Goal: Transaction & Acquisition: Subscribe to service/newsletter

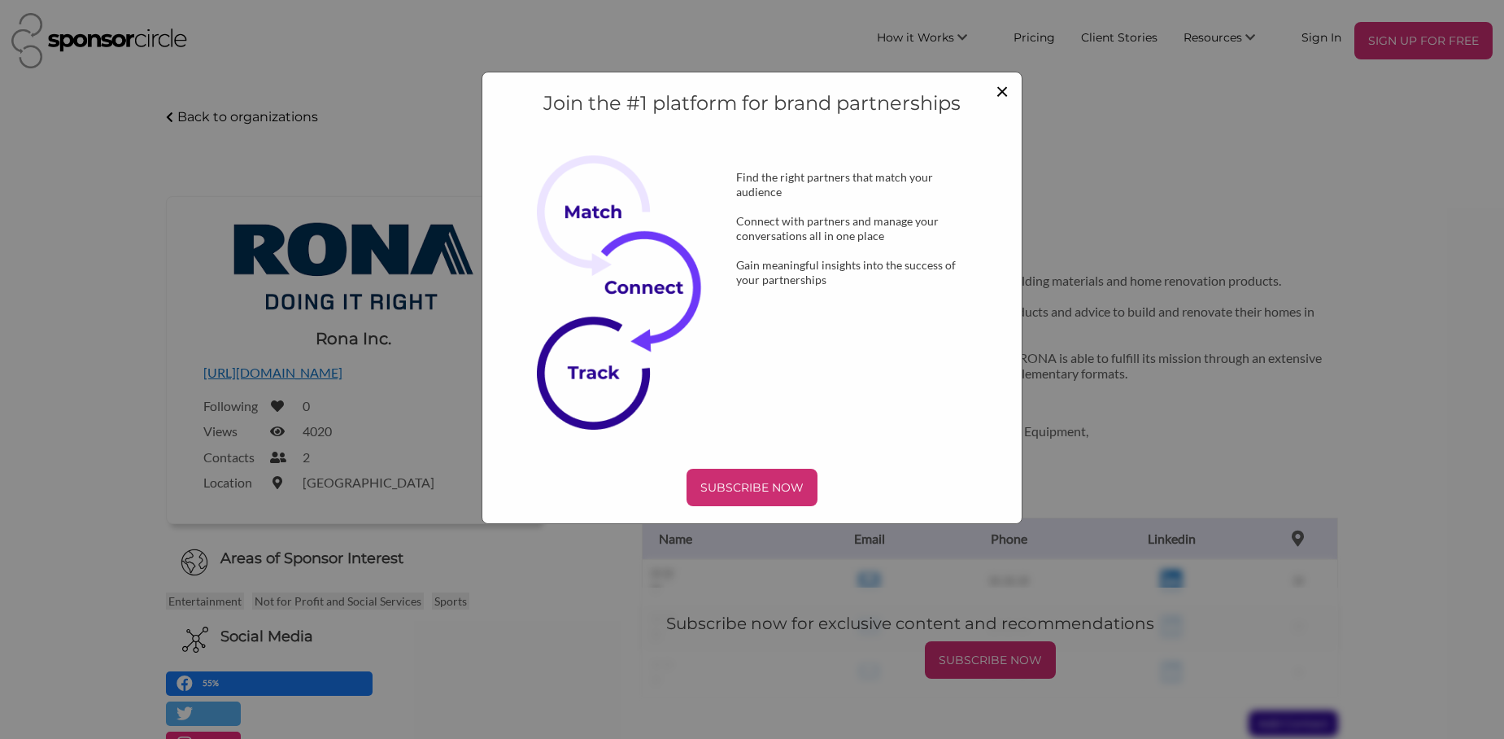
click at [1007, 85] on span "×" at bounding box center [1002, 90] width 13 height 28
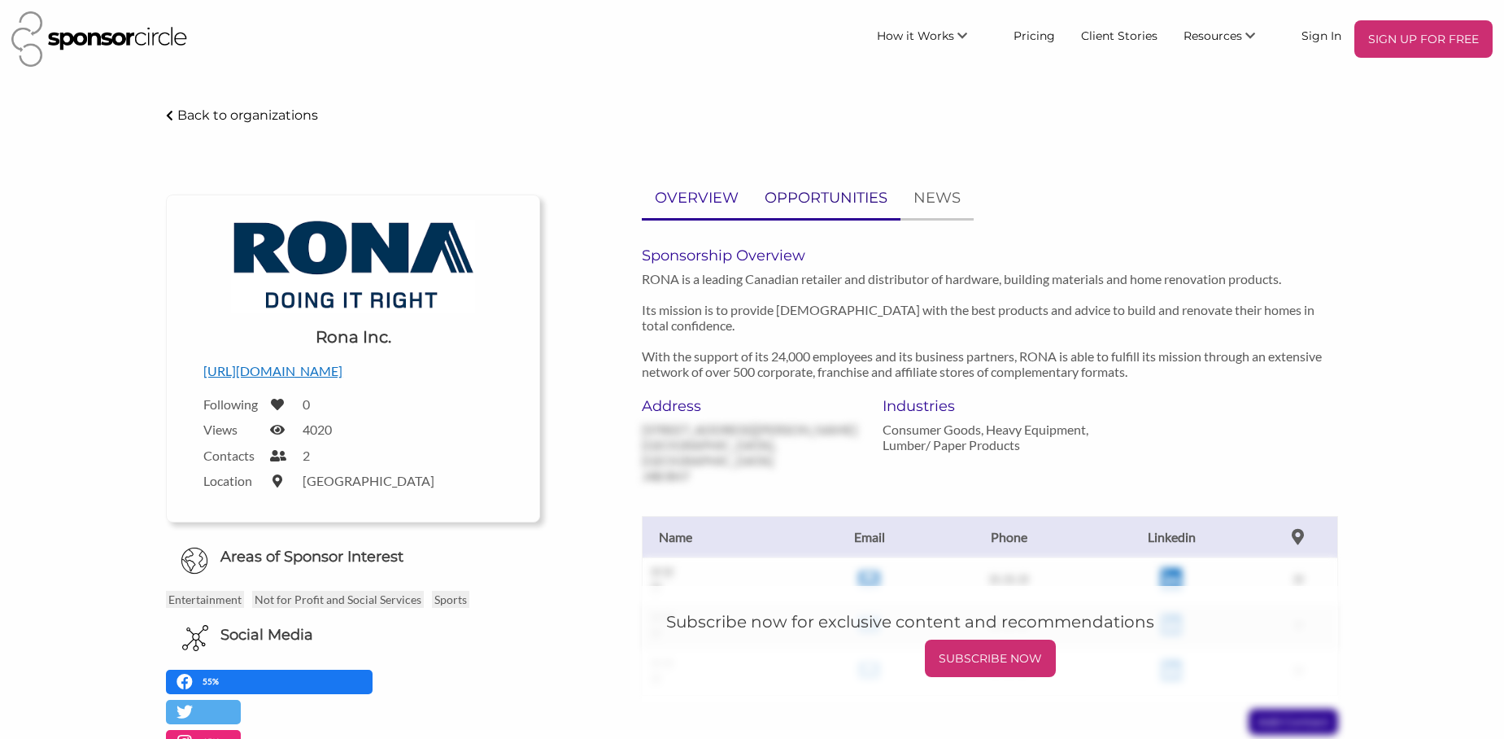
click at [821, 203] on p "OPPORTUNITIES" at bounding box center [826, 198] width 123 height 24
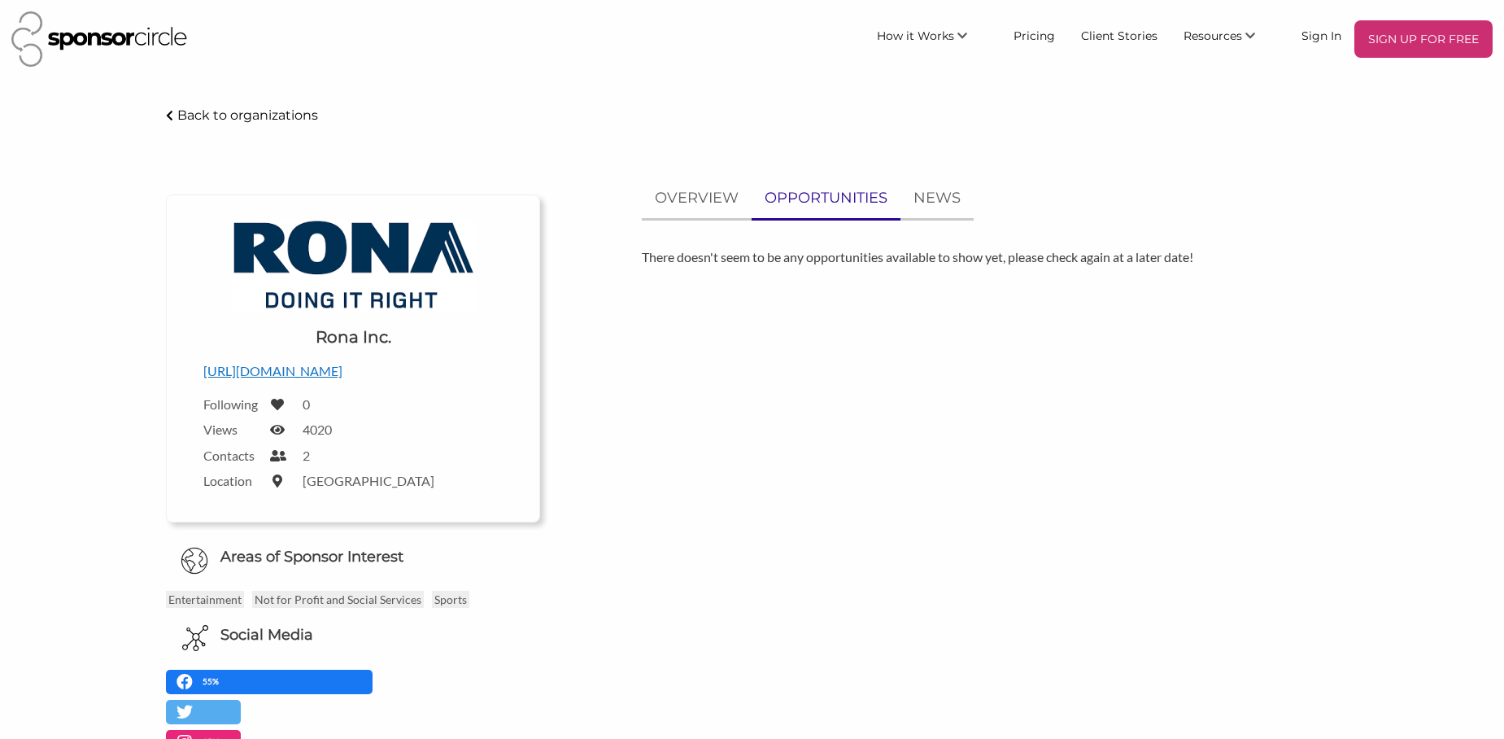
click at [309, 373] on p "[URL][DOMAIN_NAME]" at bounding box center [352, 370] width 299 height 21
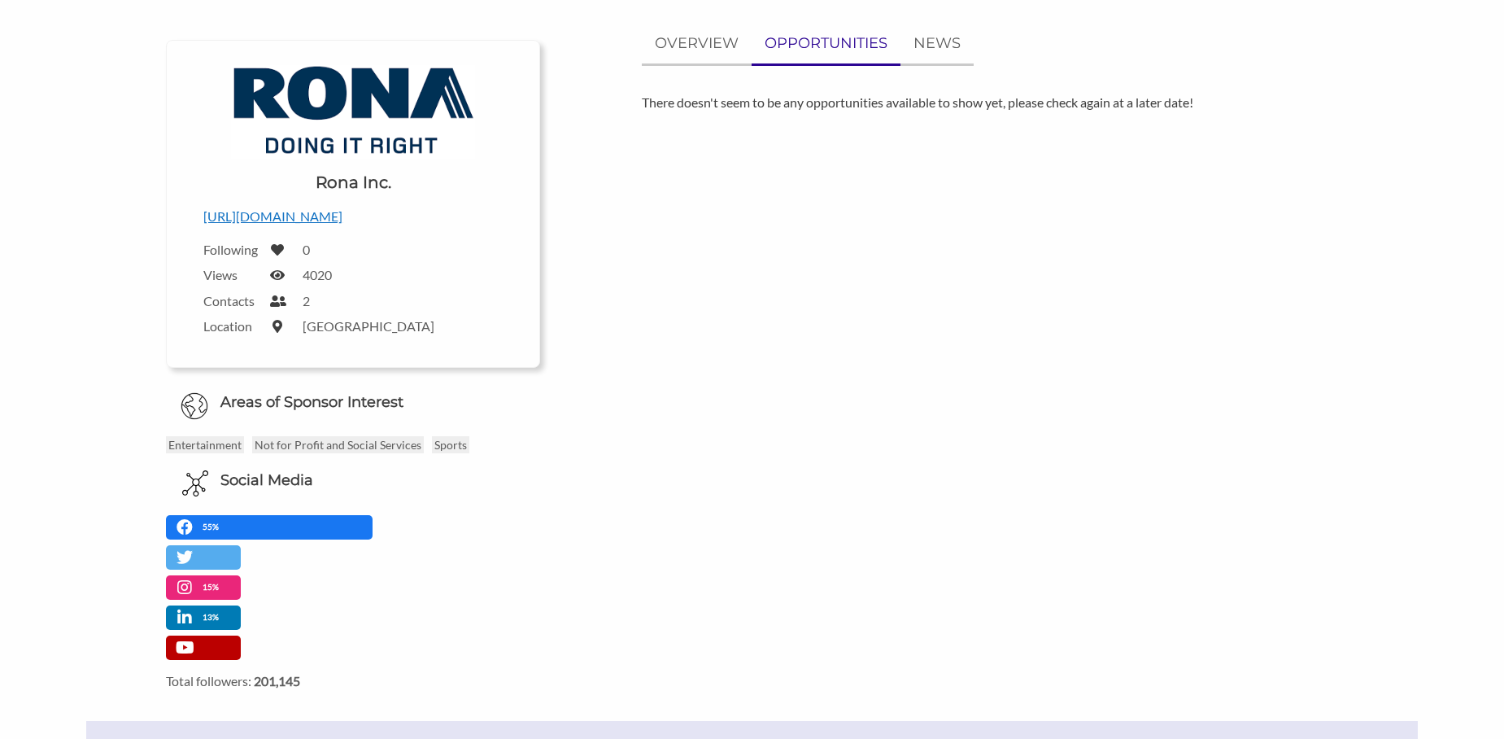
scroll to position [177, 0]
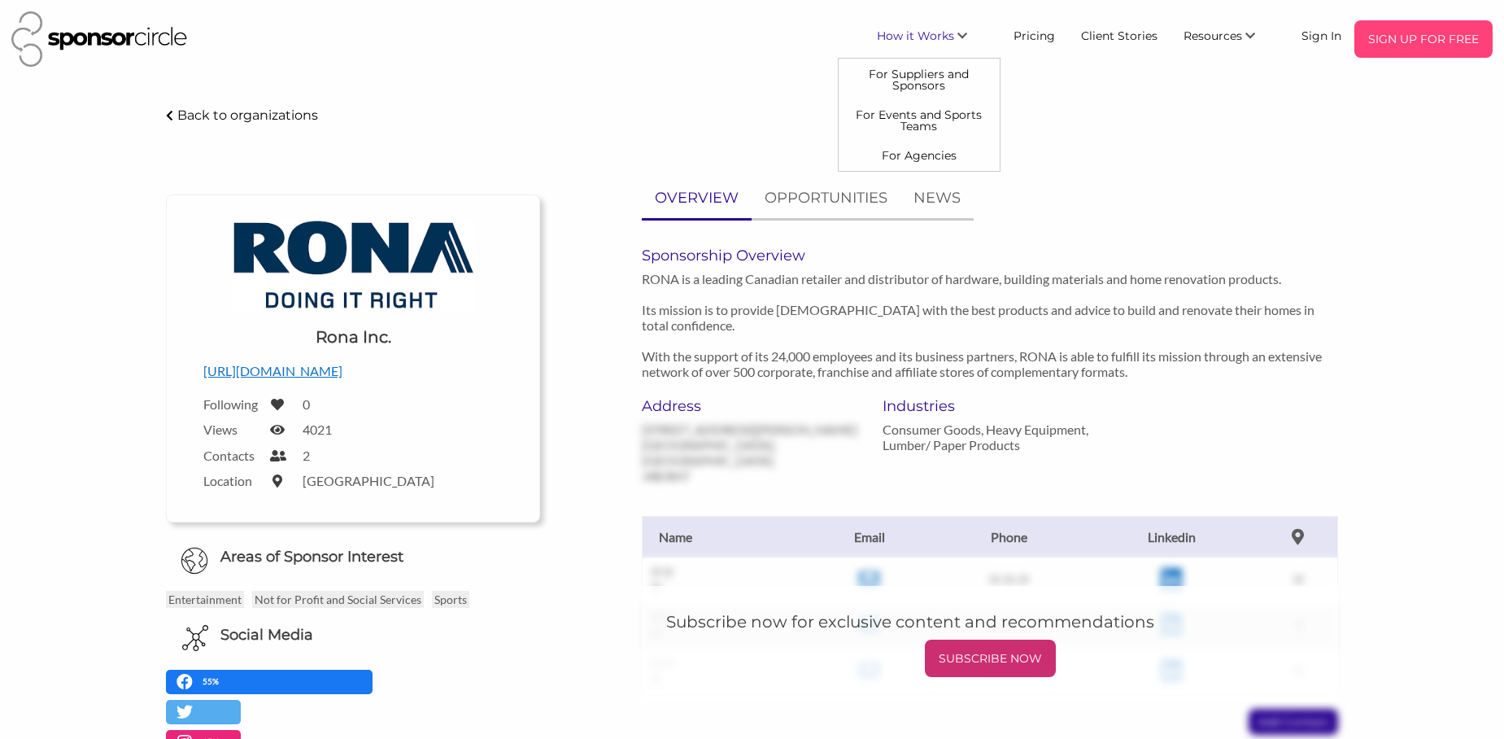
click at [1396, 37] on p "SIGN UP FOR FREE" at bounding box center [1423, 39] width 125 height 24
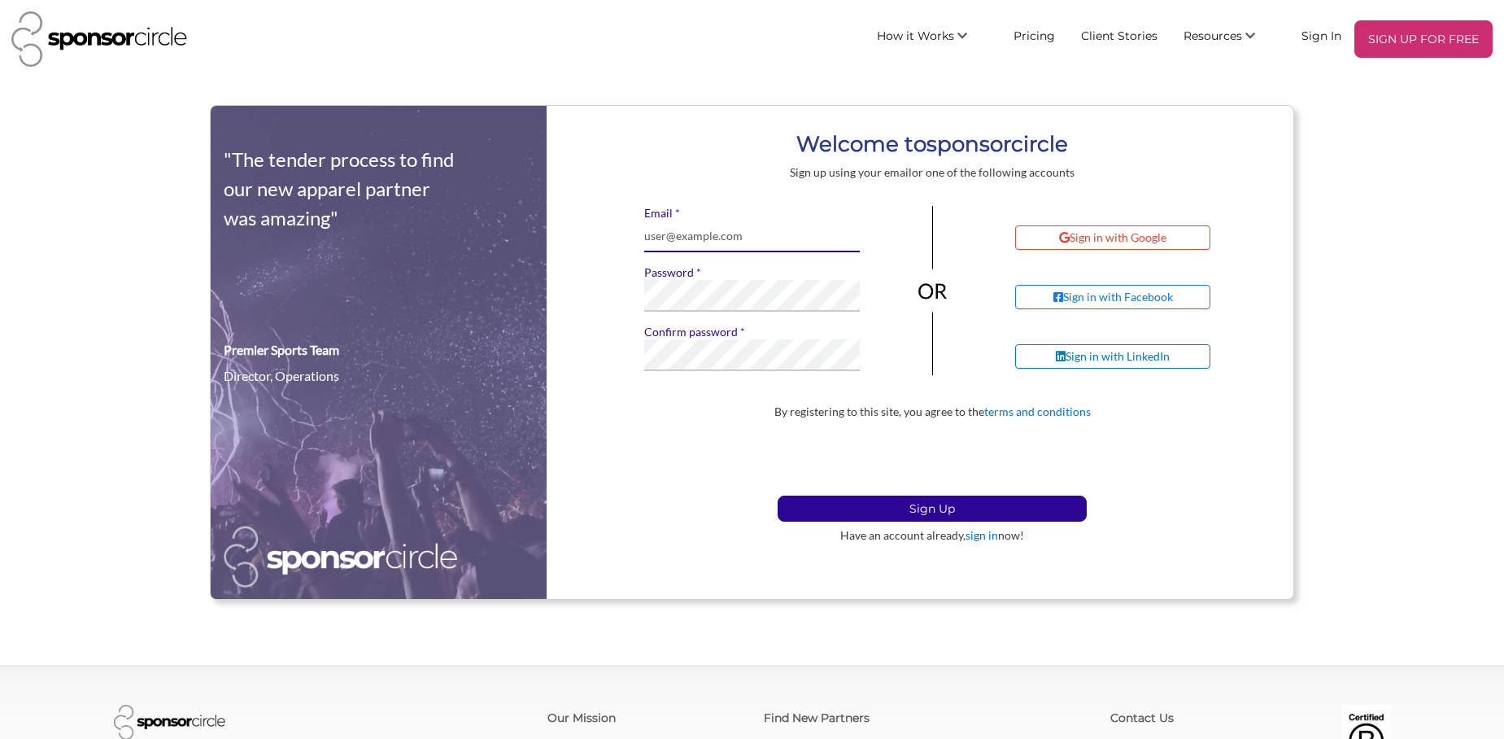
click at [730, 242] on input "* Email" at bounding box center [752, 236] width 216 height 32
type input "kcashabeck@hotmail.com"
click at [700, 338] on label "* Confirm password" at bounding box center [752, 332] width 216 height 15
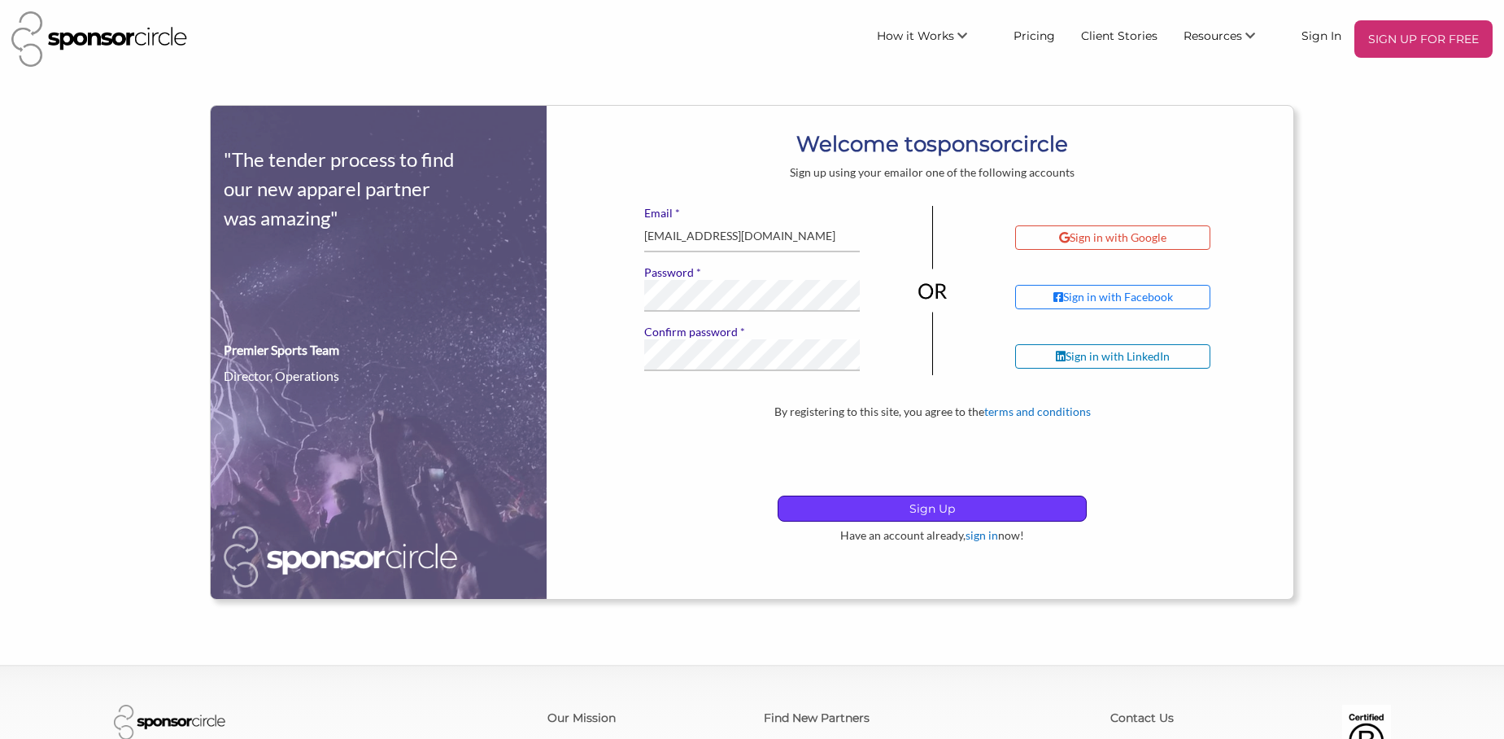
click at [919, 512] on p "Sign Up" at bounding box center [931, 508] width 307 height 24
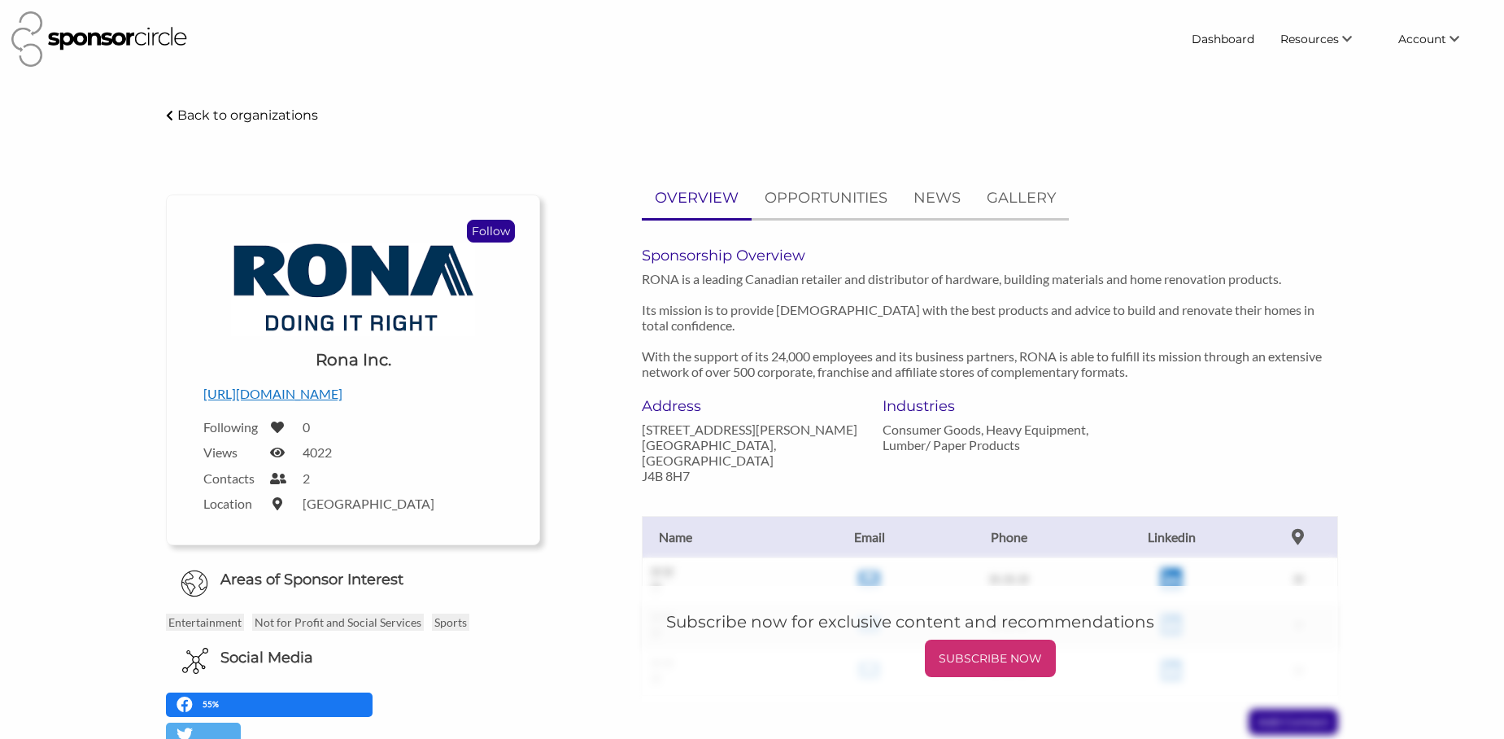
click at [497, 229] on p "Follow" at bounding box center [491, 230] width 46 height 21
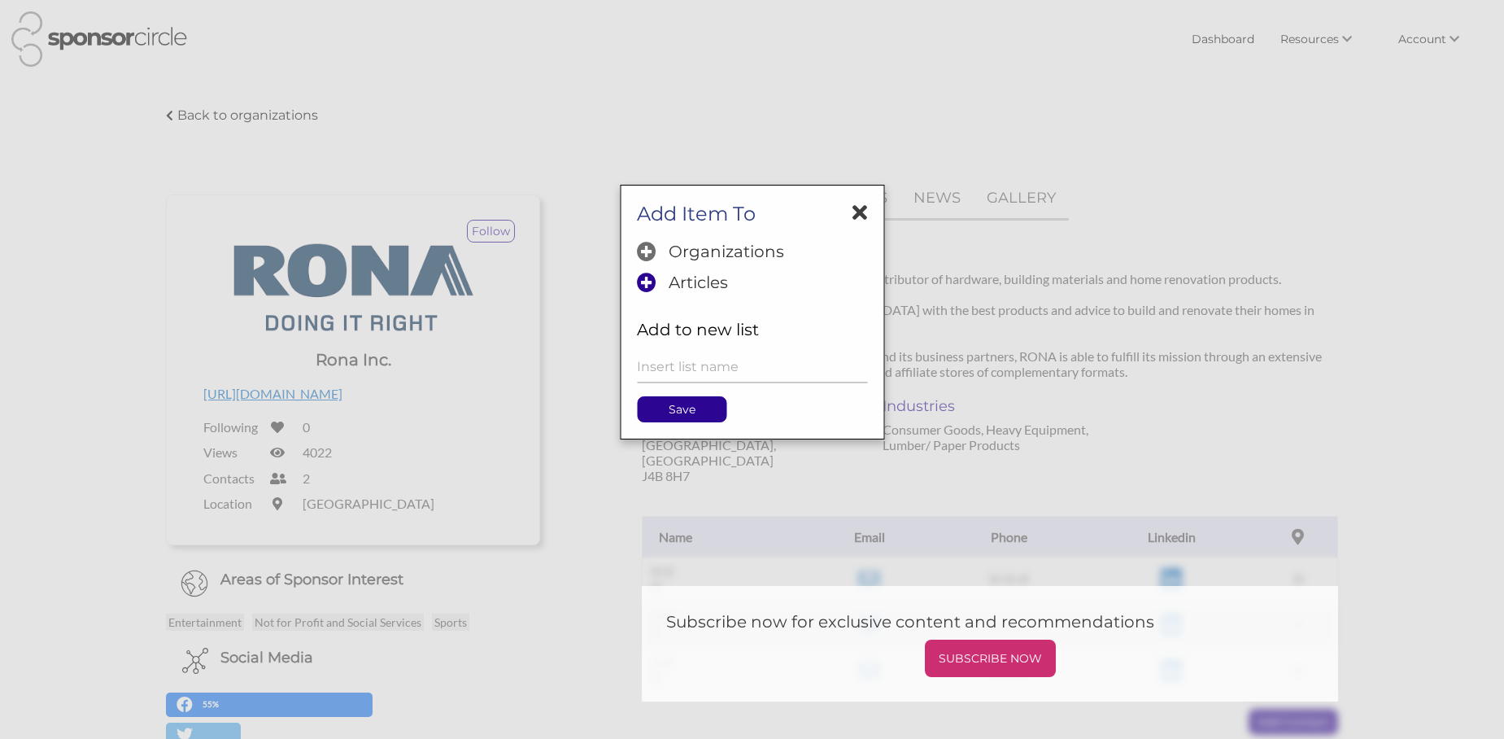
click at [701, 254] on p "Organizations" at bounding box center [727, 252] width 116 height 20
click at [665, 409] on p "Save" at bounding box center [682, 409] width 88 height 24
click at [863, 210] on icon at bounding box center [859, 211] width 15 height 21
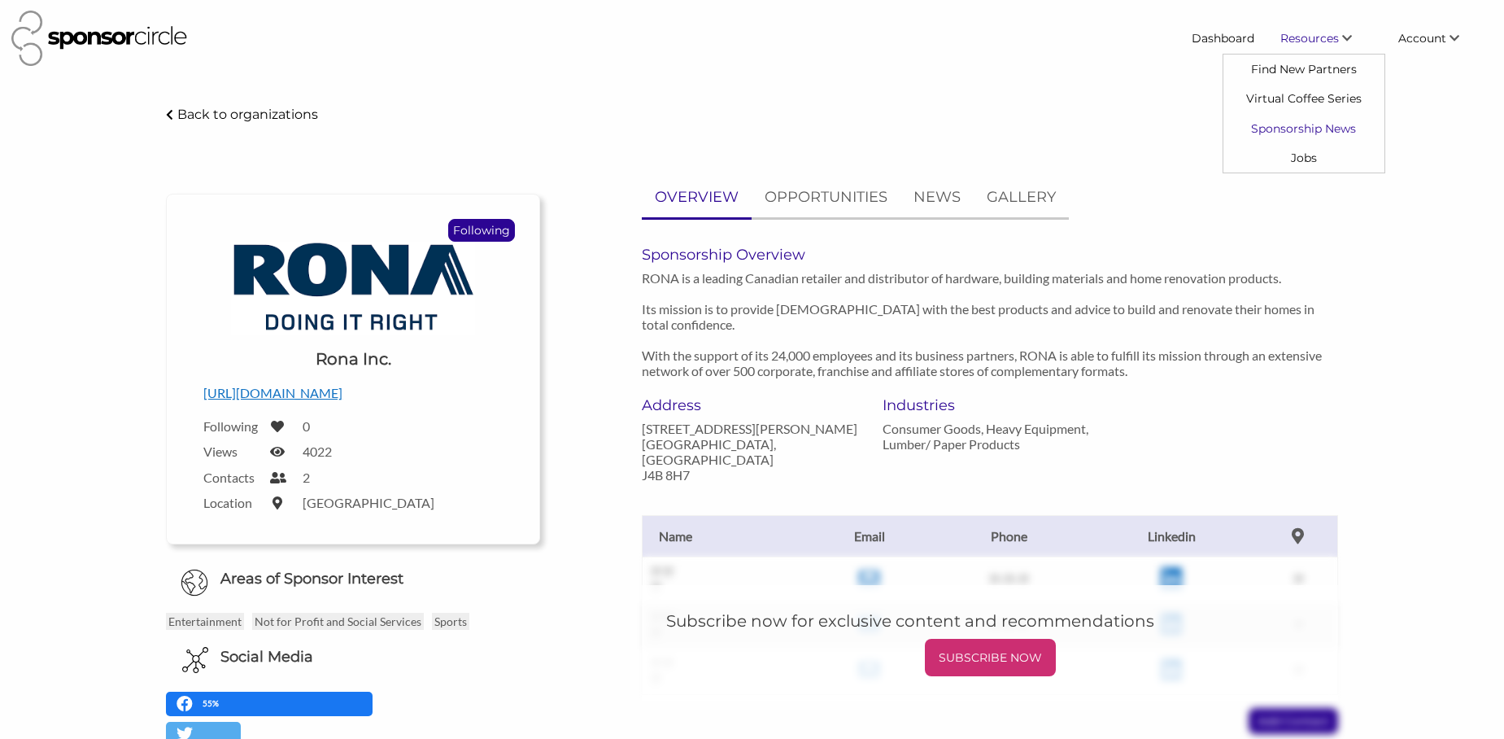
click at [1299, 128] on link "Sponsorship News" at bounding box center [1303, 127] width 161 height 29
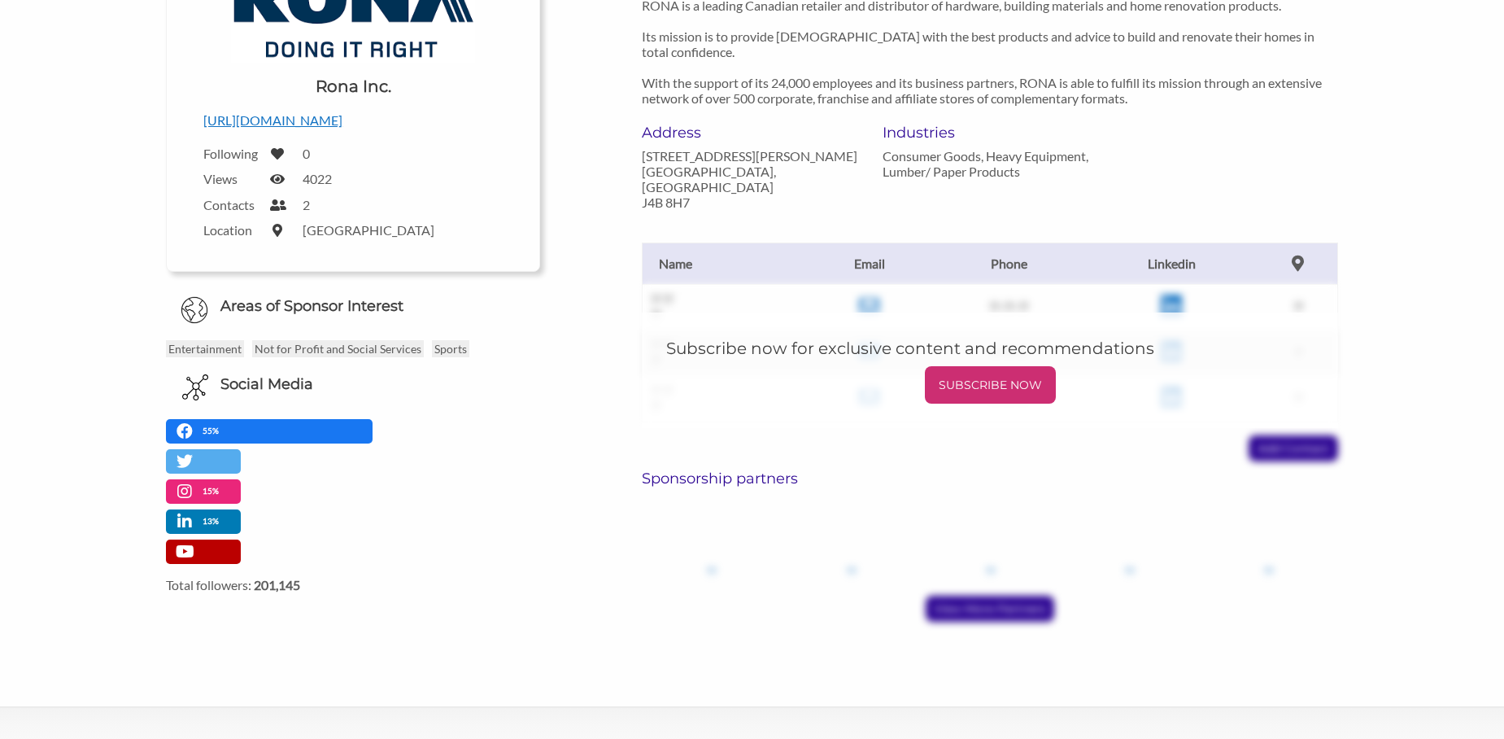
scroll to position [276, 0]
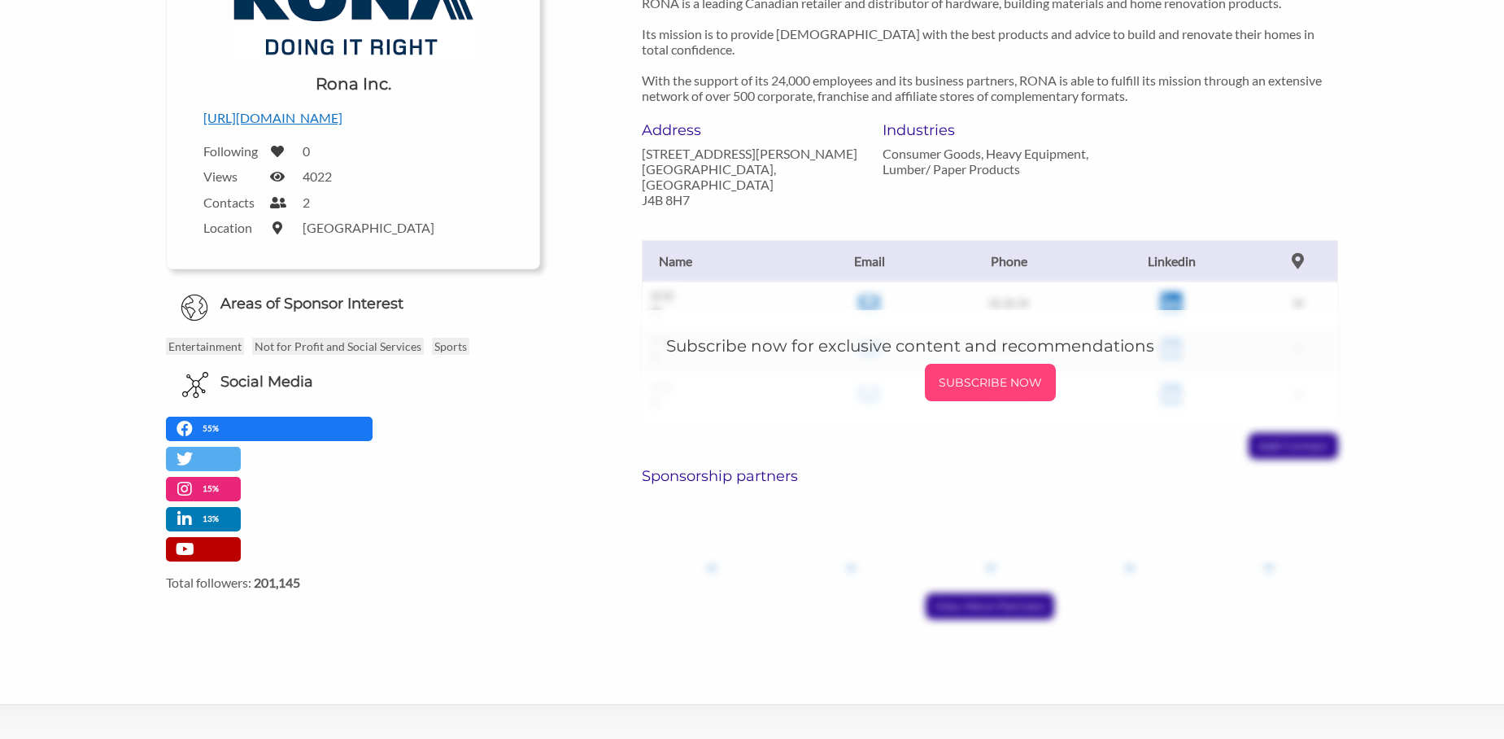
click at [1011, 370] on p "SUBSCRIBE NOW" at bounding box center [990, 382] width 118 height 24
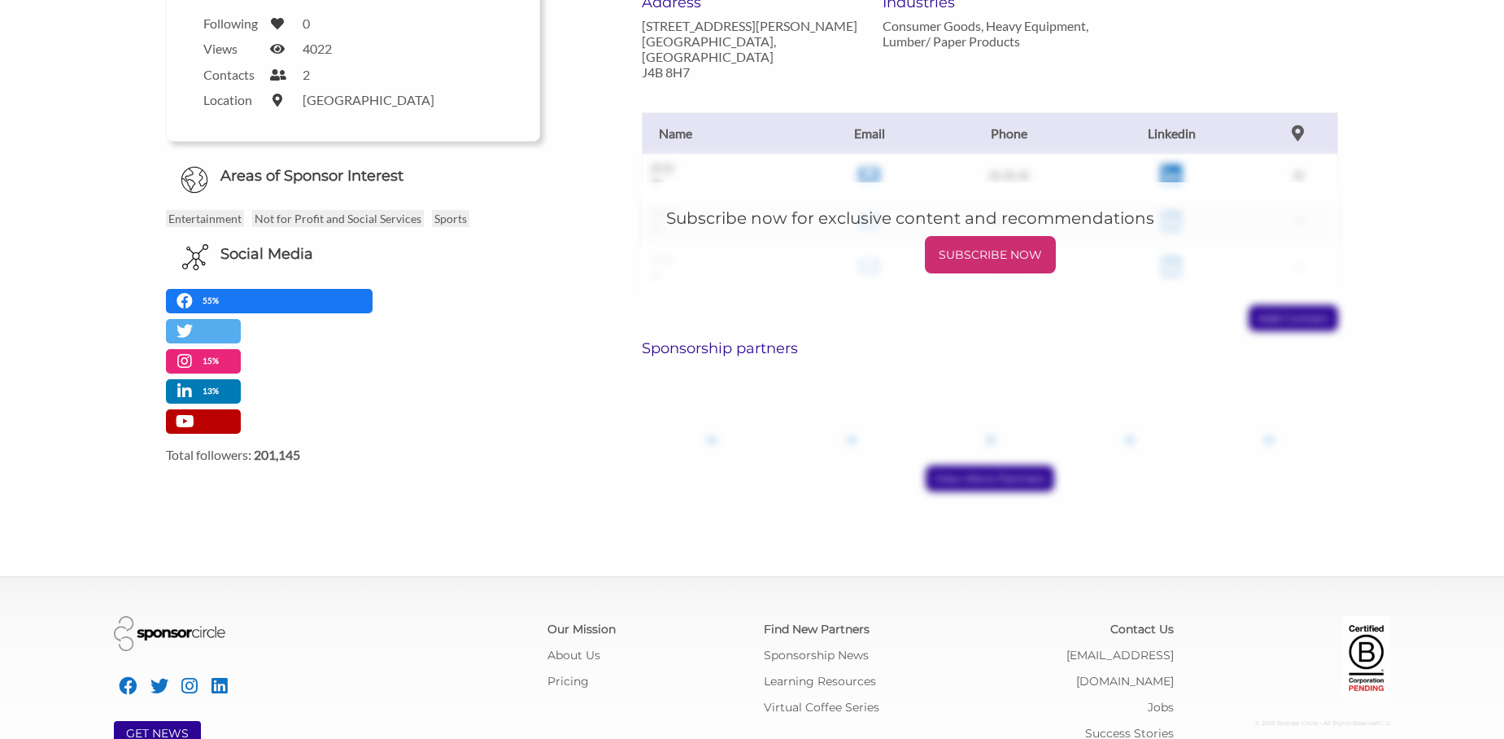
scroll to position [403, 0]
click at [800, 622] on link "Find New Partners" at bounding box center [817, 629] width 106 height 15
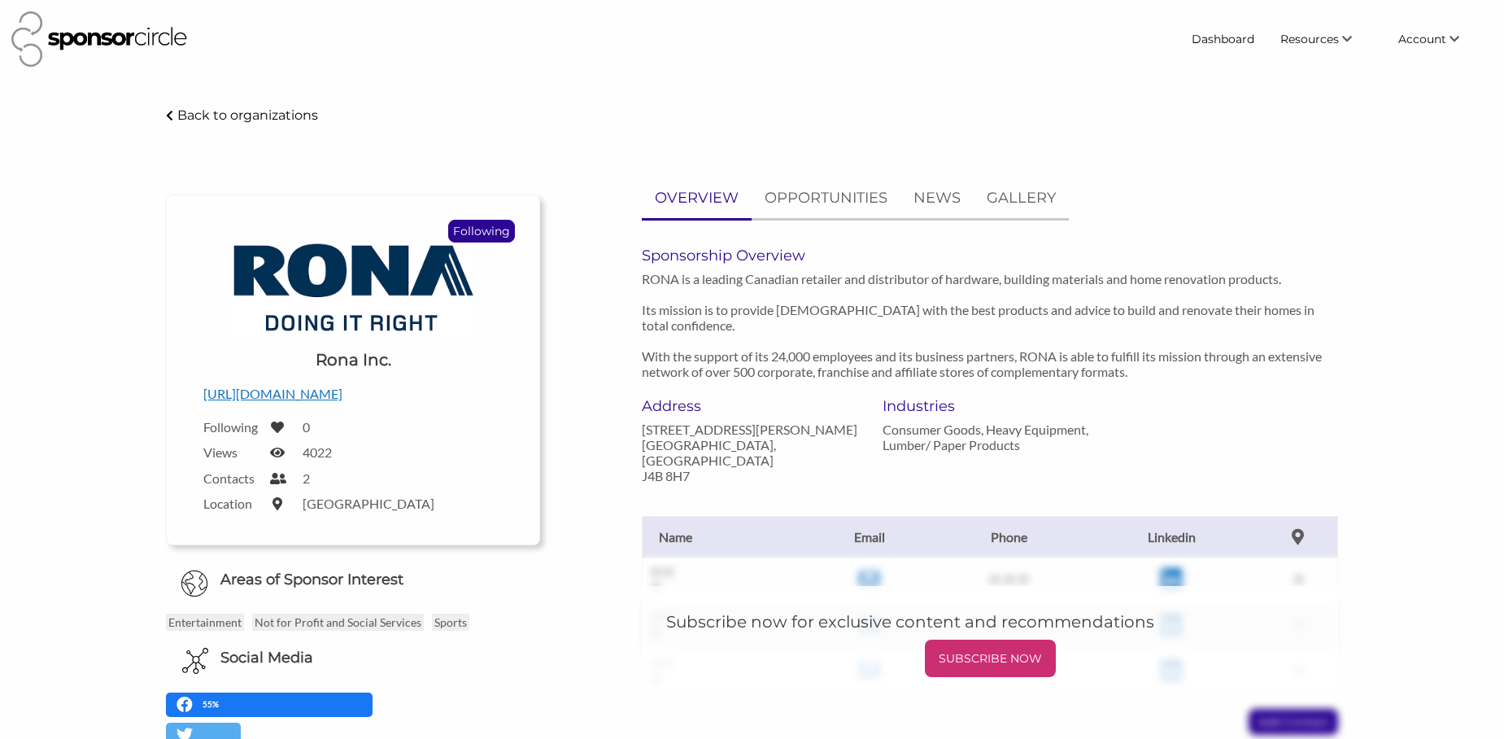
scroll to position [0, 0]
click at [823, 196] on p "OPPORTUNITIES" at bounding box center [826, 198] width 123 height 24
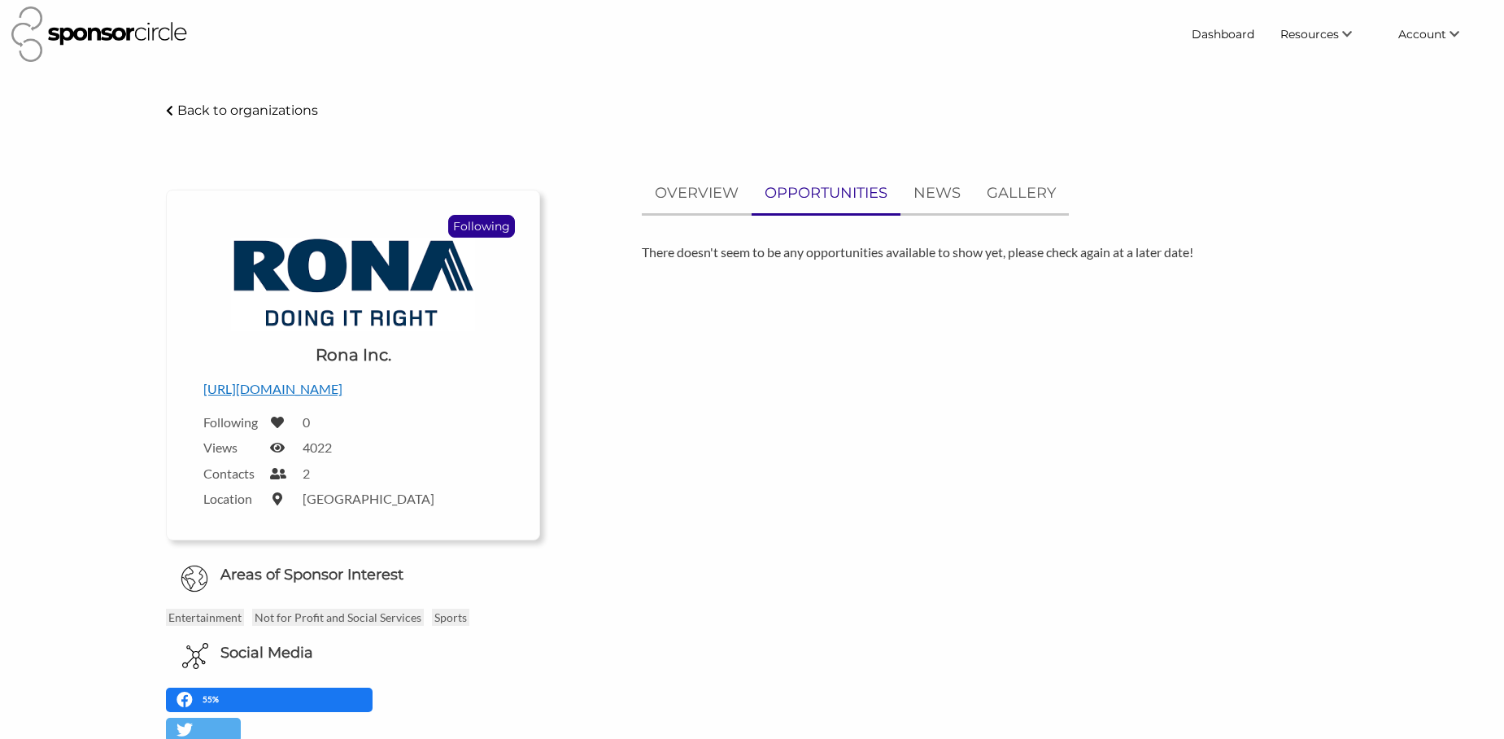
click at [357, 395] on p "http://www.rona.ca/corporate" at bounding box center [352, 388] width 299 height 21
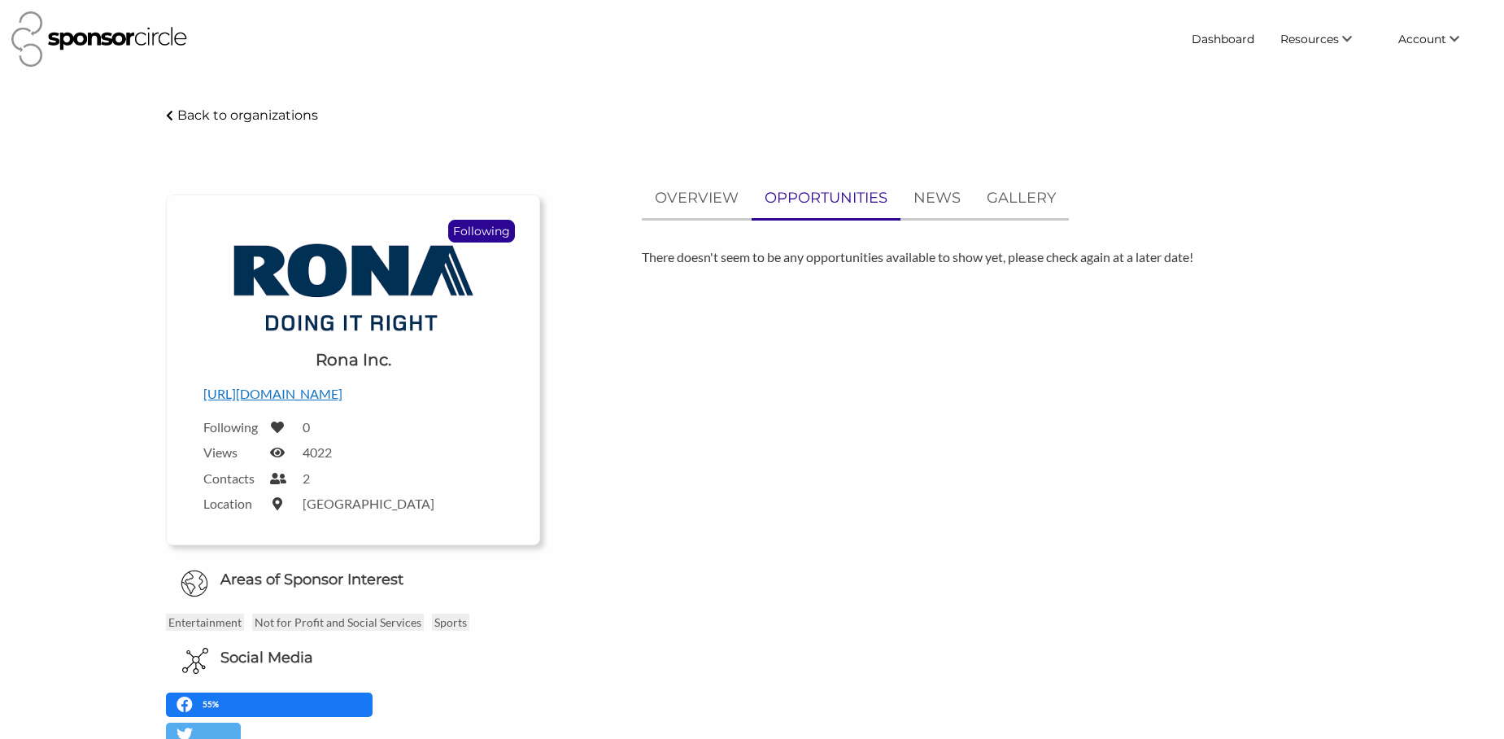
scroll to position [0, 0]
click at [203, 116] on p "Back to organizations" at bounding box center [247, 114] width 141 height 15
click at [473, 233] on p "Following" at bounding box center [481, 230] width 65 height 21
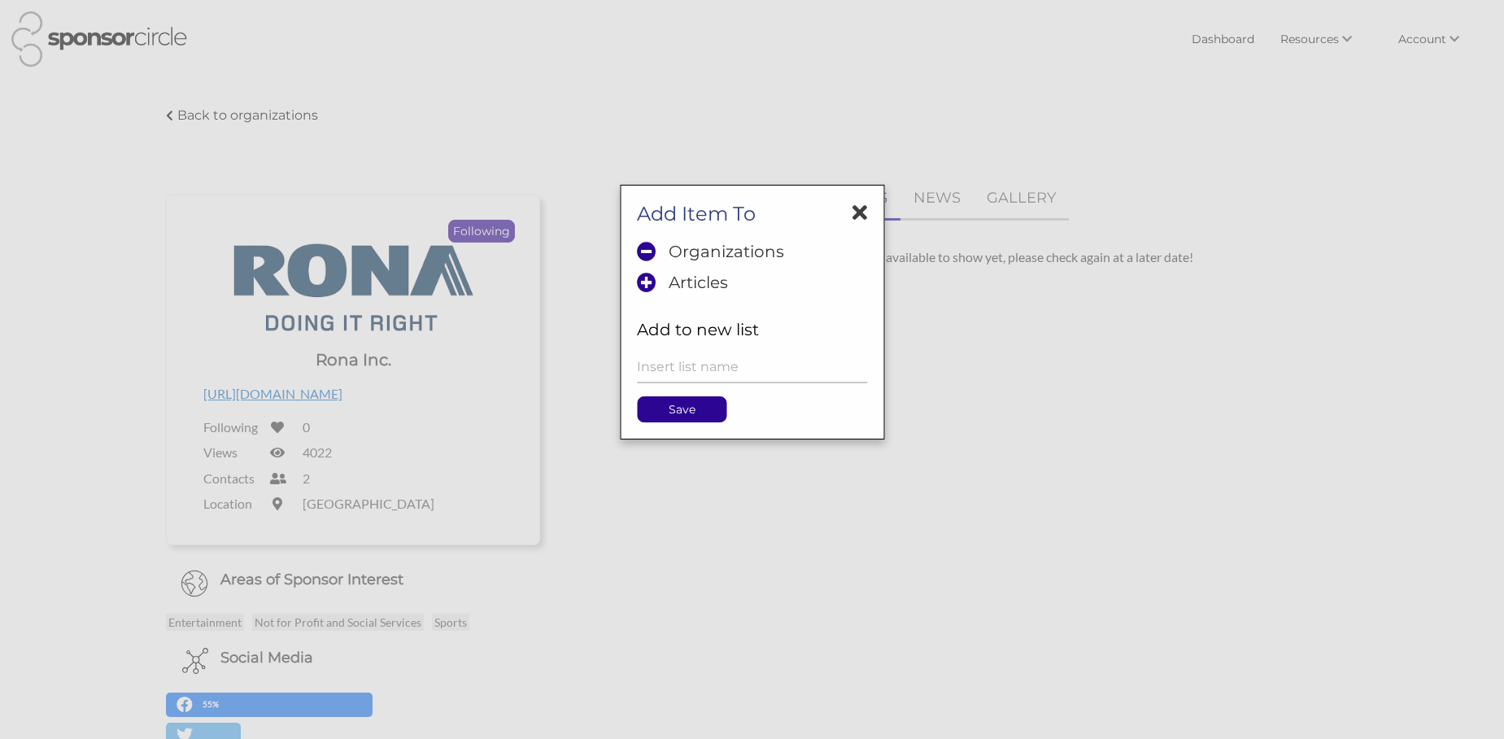
click at [860, 216] on icon at bounding box center [859, 212] width 15 height 21
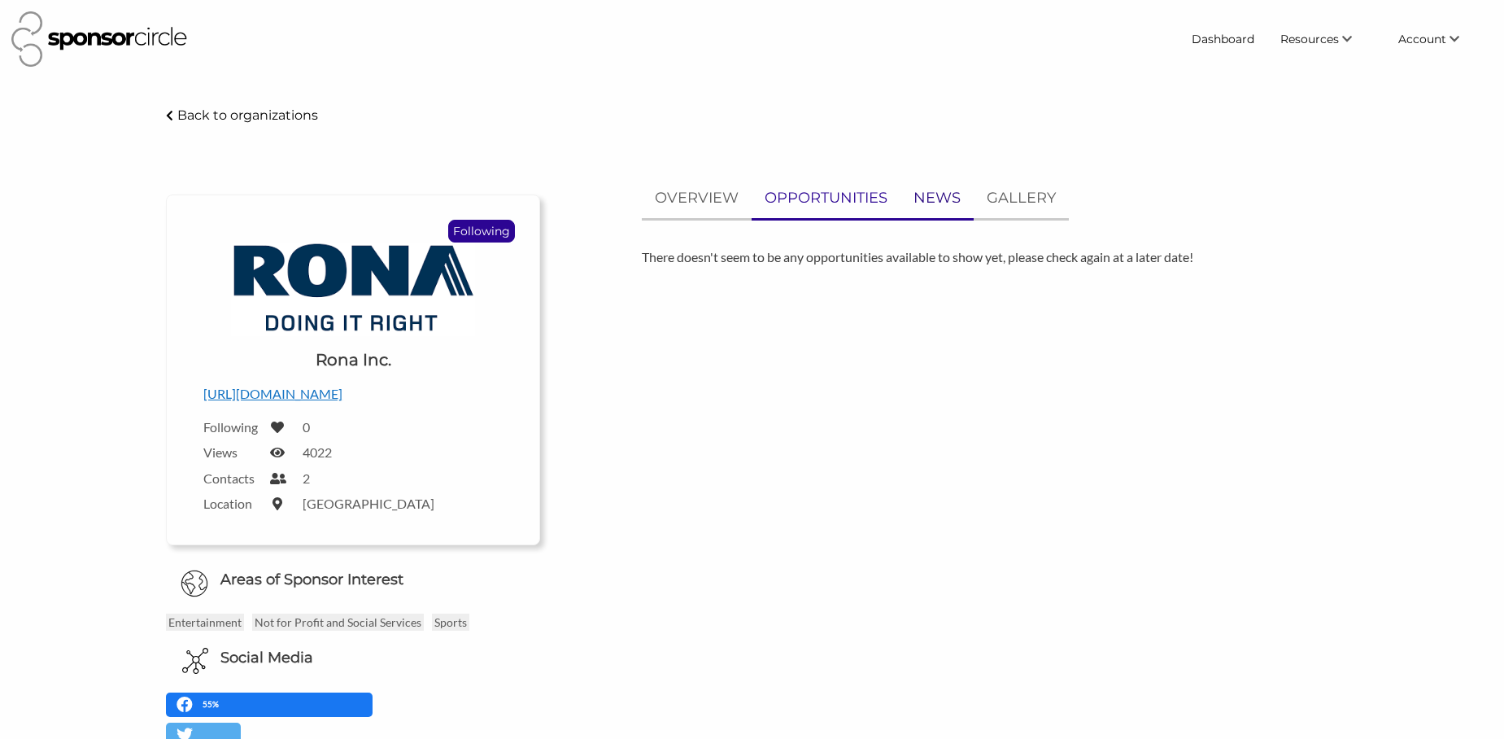
click at [939, 204] on p "NEWS" at bounding box center [936, 198] width 47 height 24
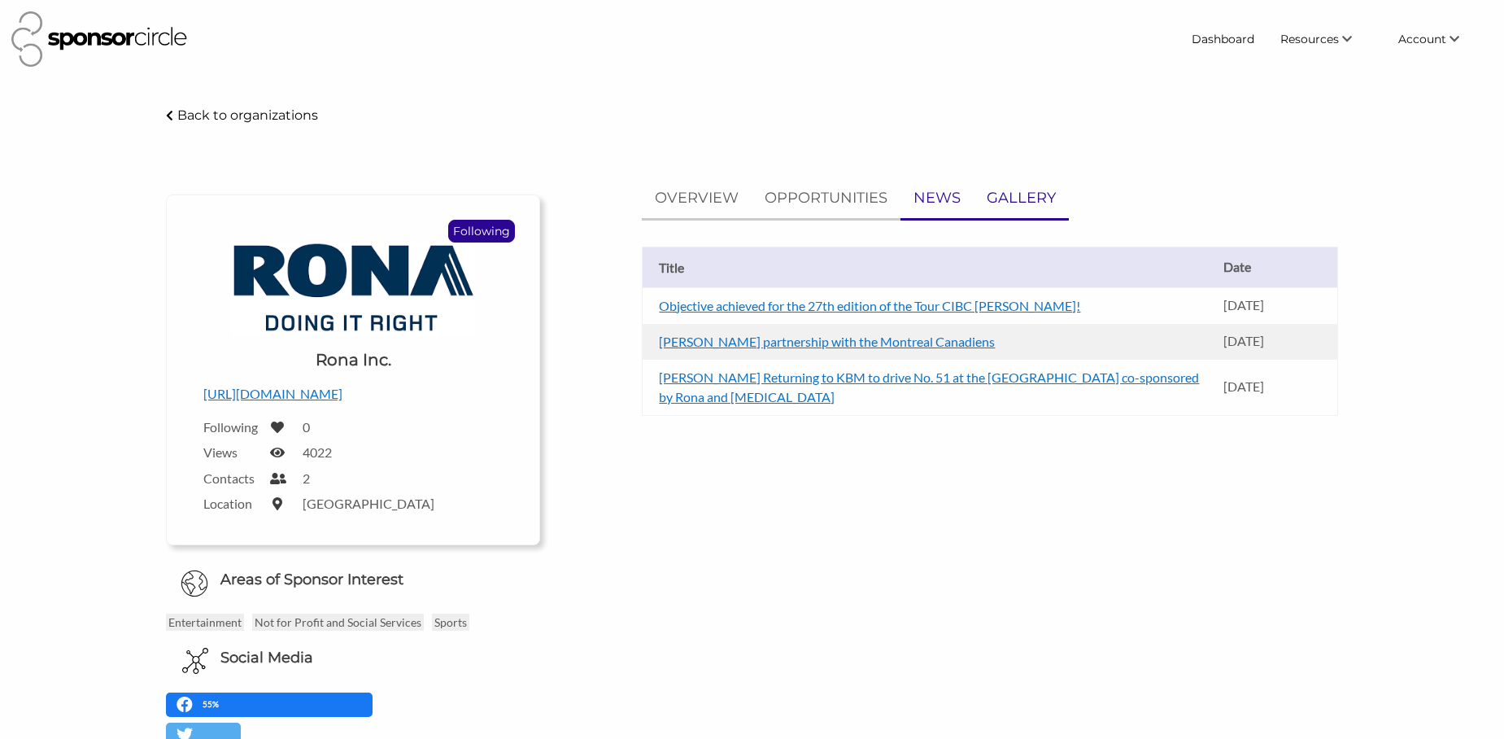
click at [1009, 202] on p "GALLERY" at bounding box center [1021, 198] width 69 height 24
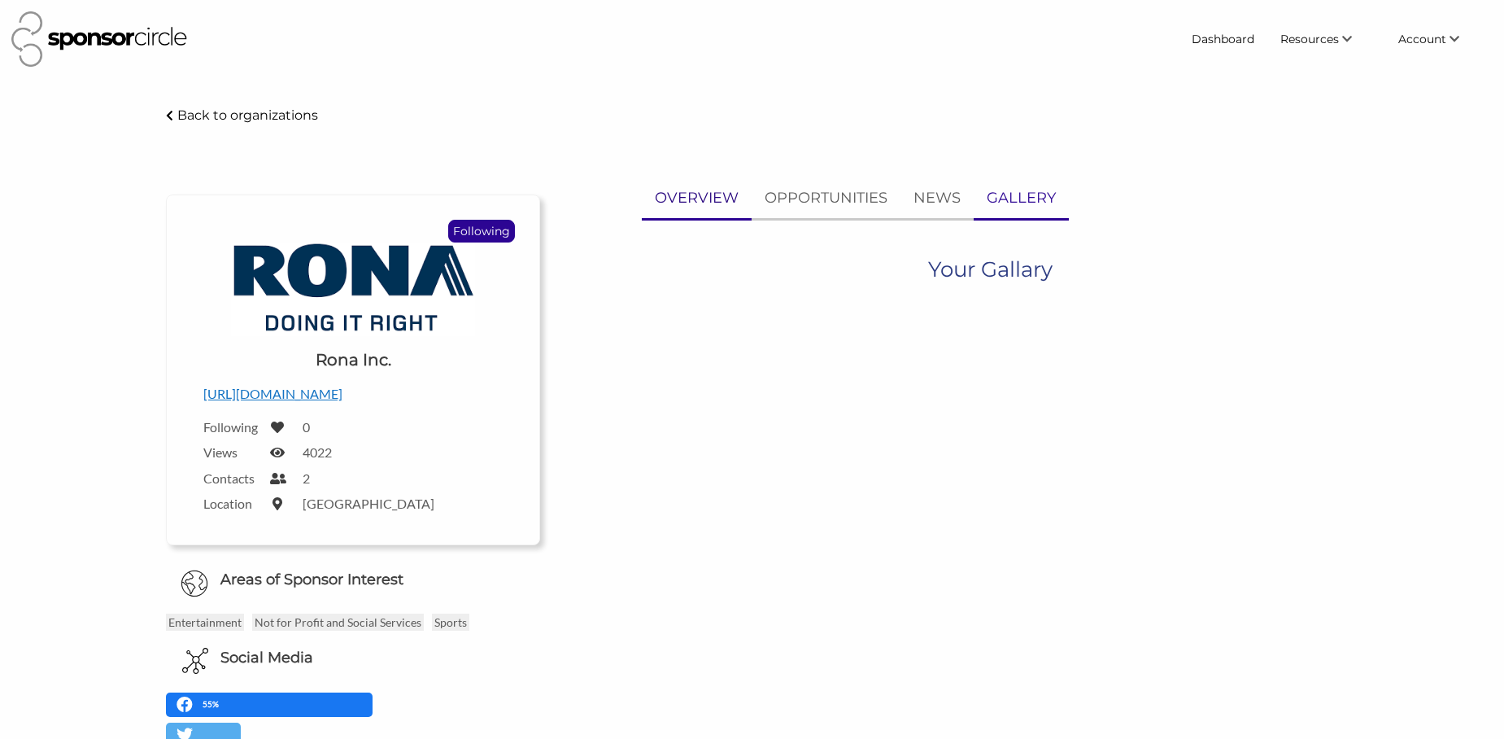
click at [691, 194] on p "OVERVIEW" at bounding box center [697, 198] width 84 height 24
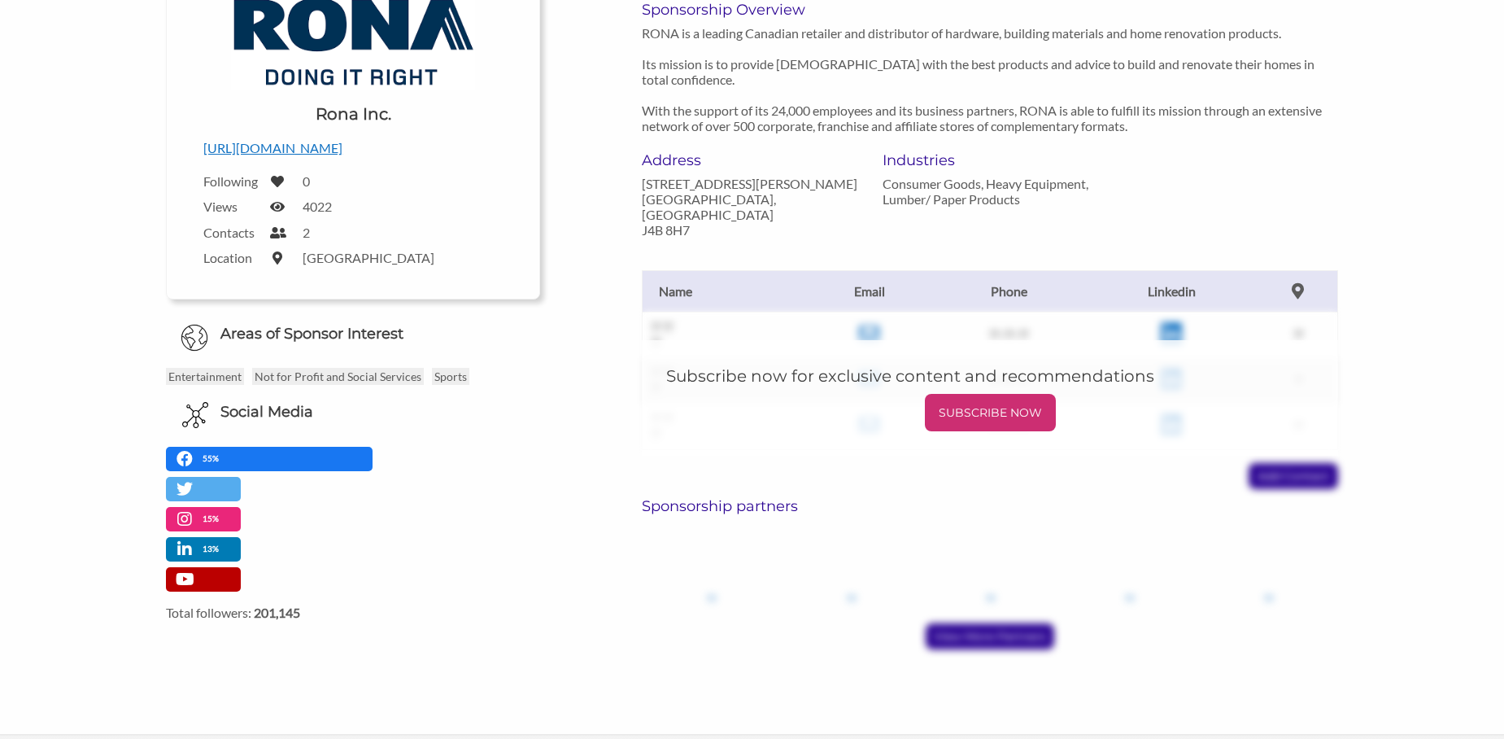
scroll to position [253, 0]
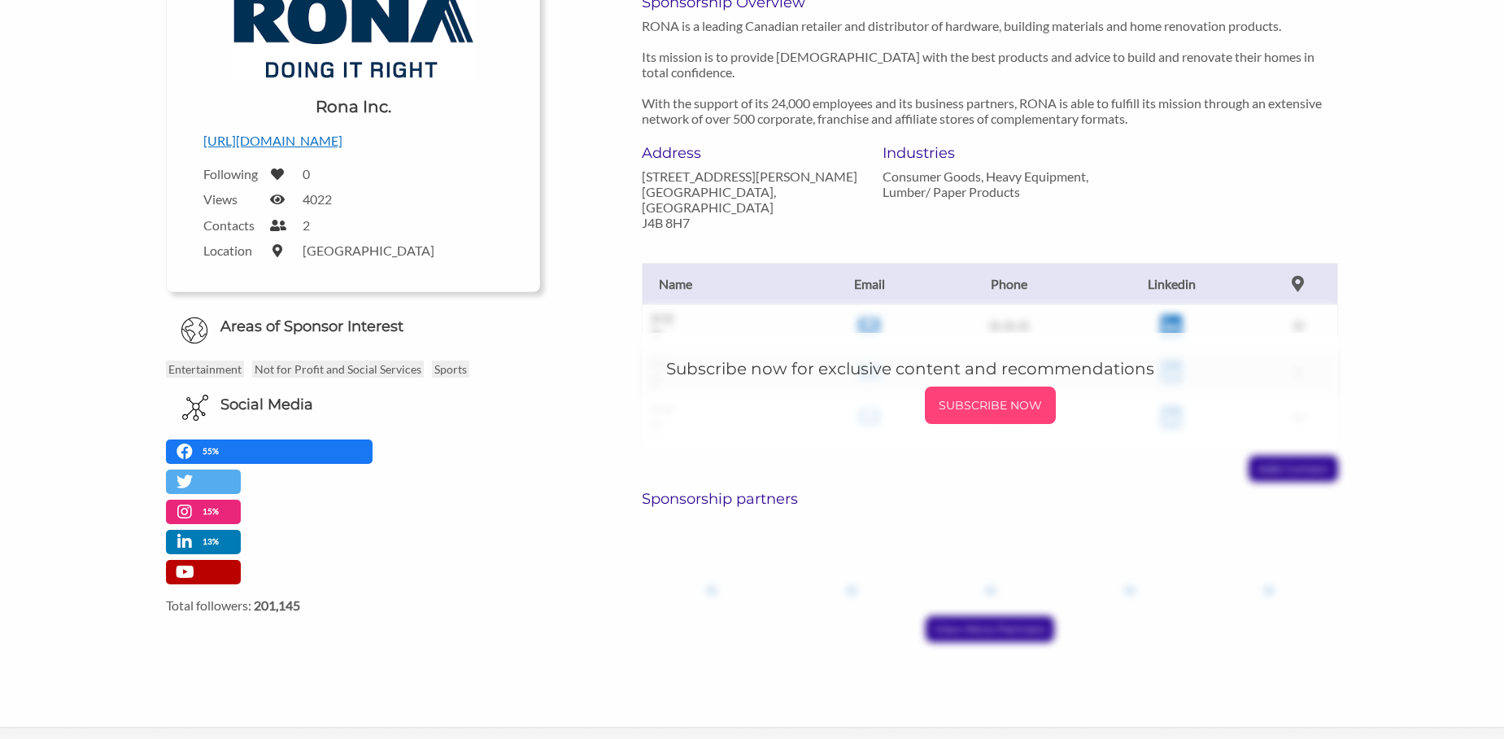
click at [971, 393] on p "SUBSCRIBE NOW" at bounding box center [990, 405] width 118 height 24
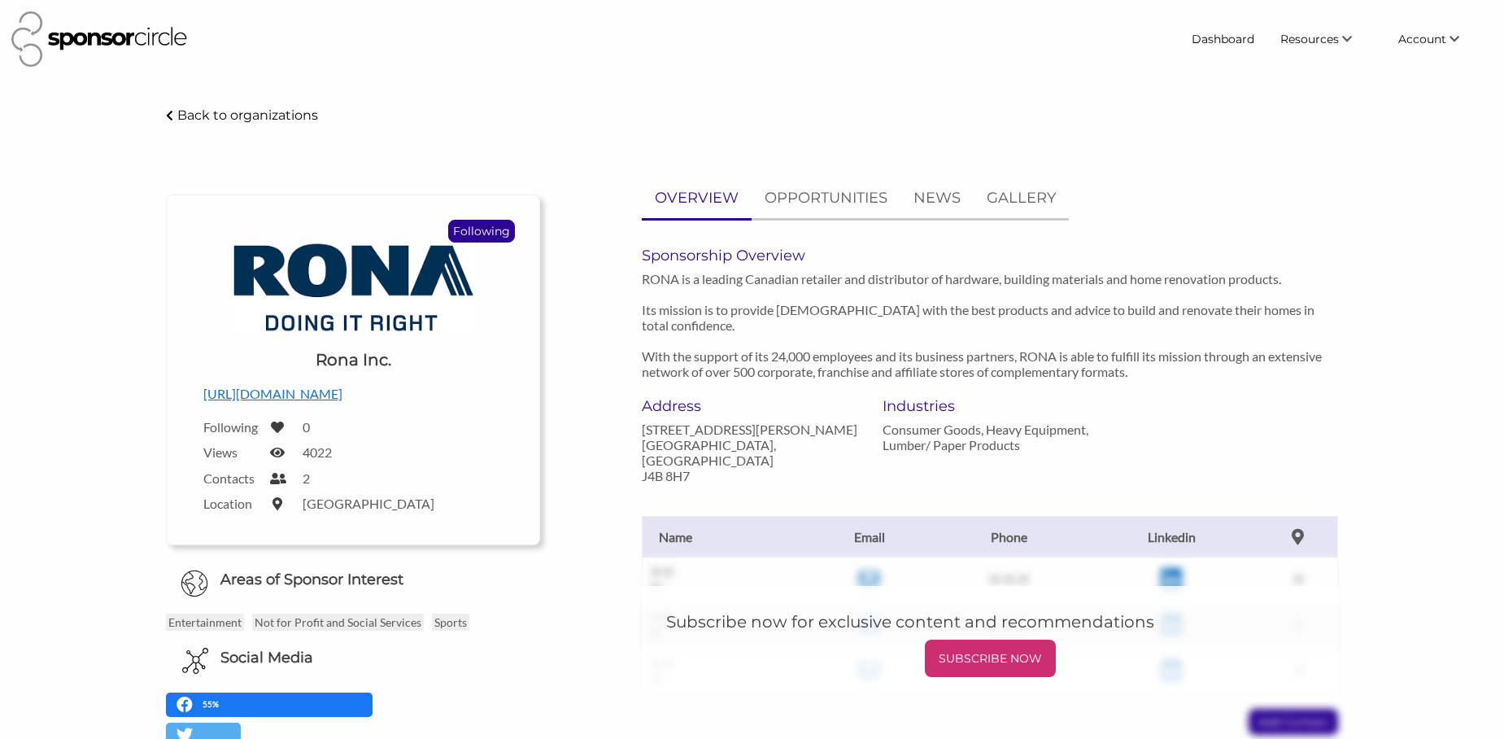
scroll to position [0, 0]
click at [1235, 35] on link "Dashboard" at bounding box center [1223, 38] width 89 height 29
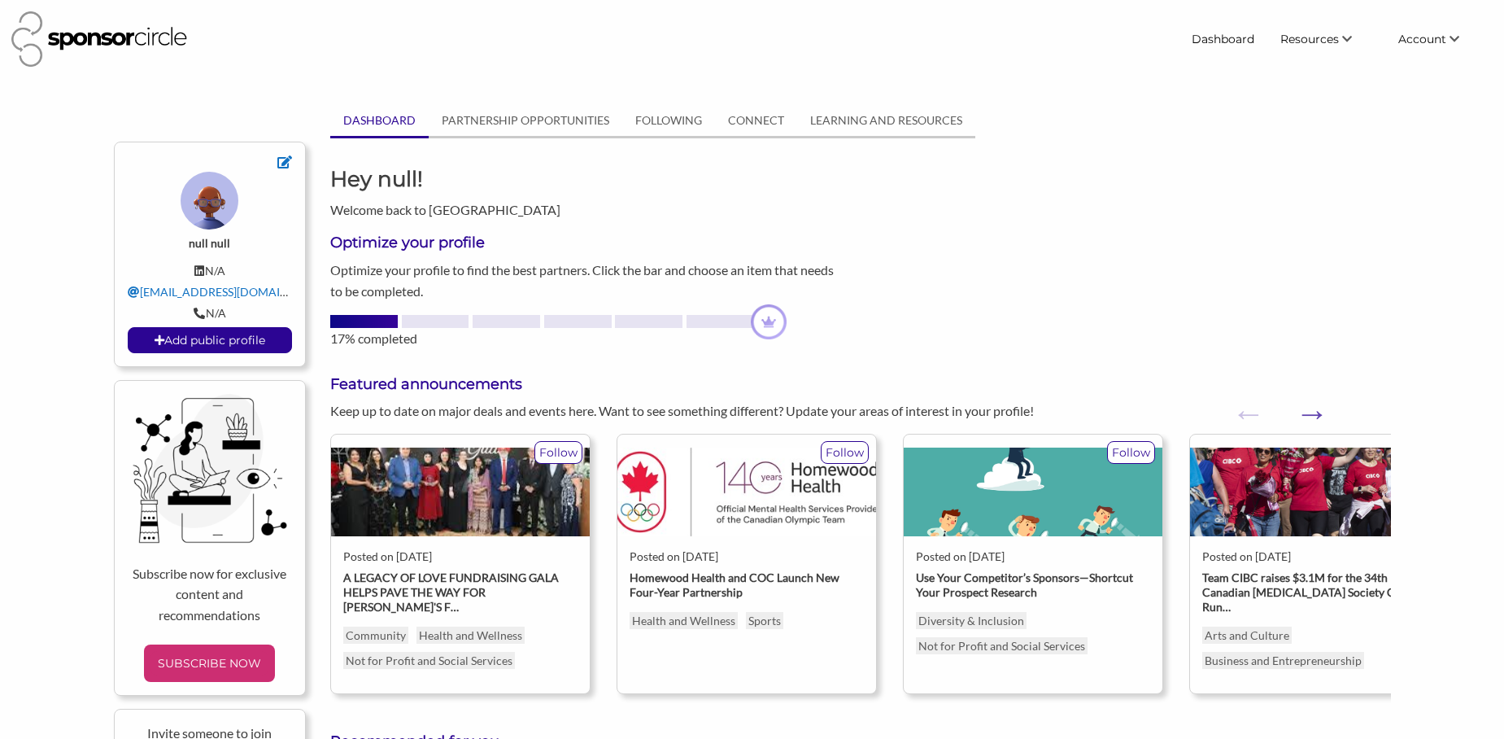
click at [74, 39] on img at bounding box center [99, 38] width 176 height 55
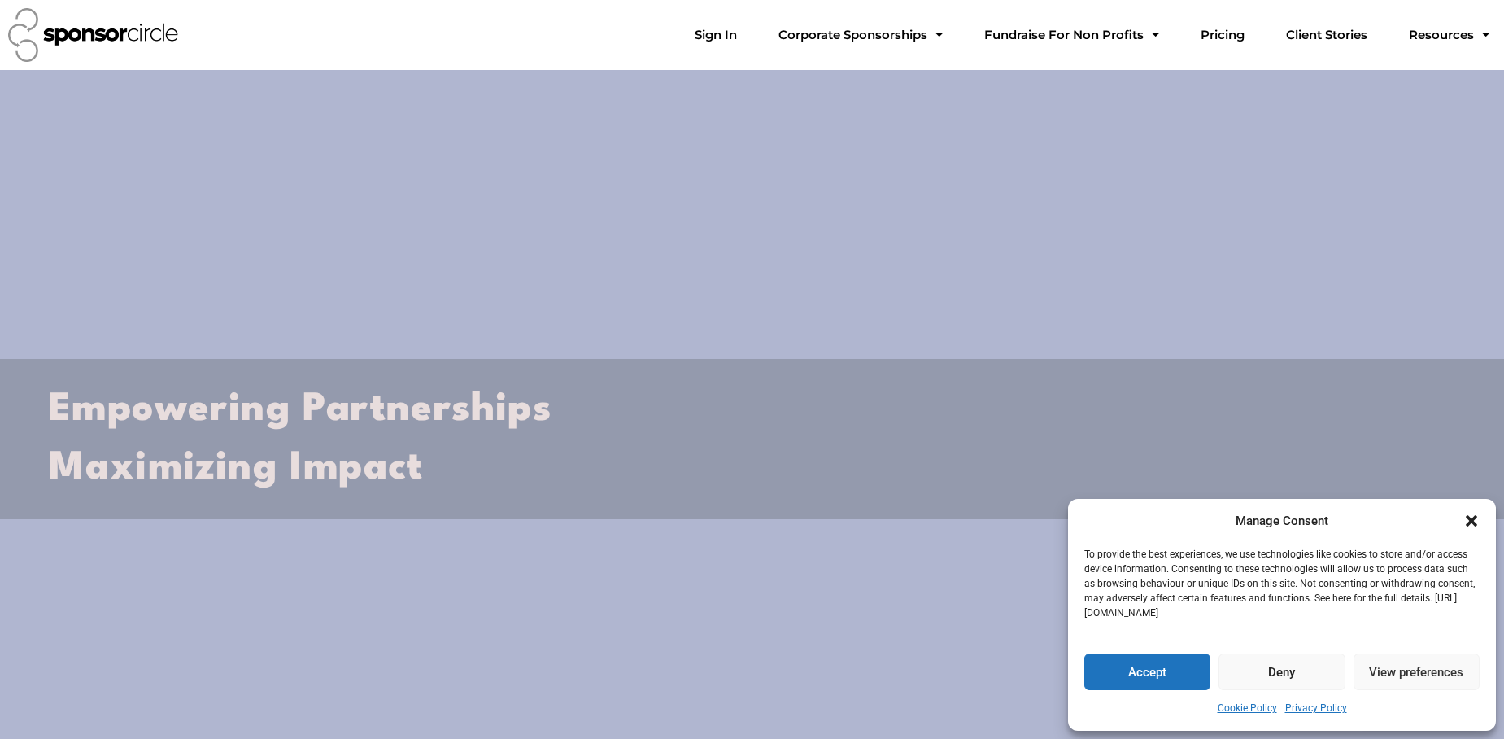
click at [1161, 682] on button "Accept" at bounding box center [1147, 671] width 126 height 37
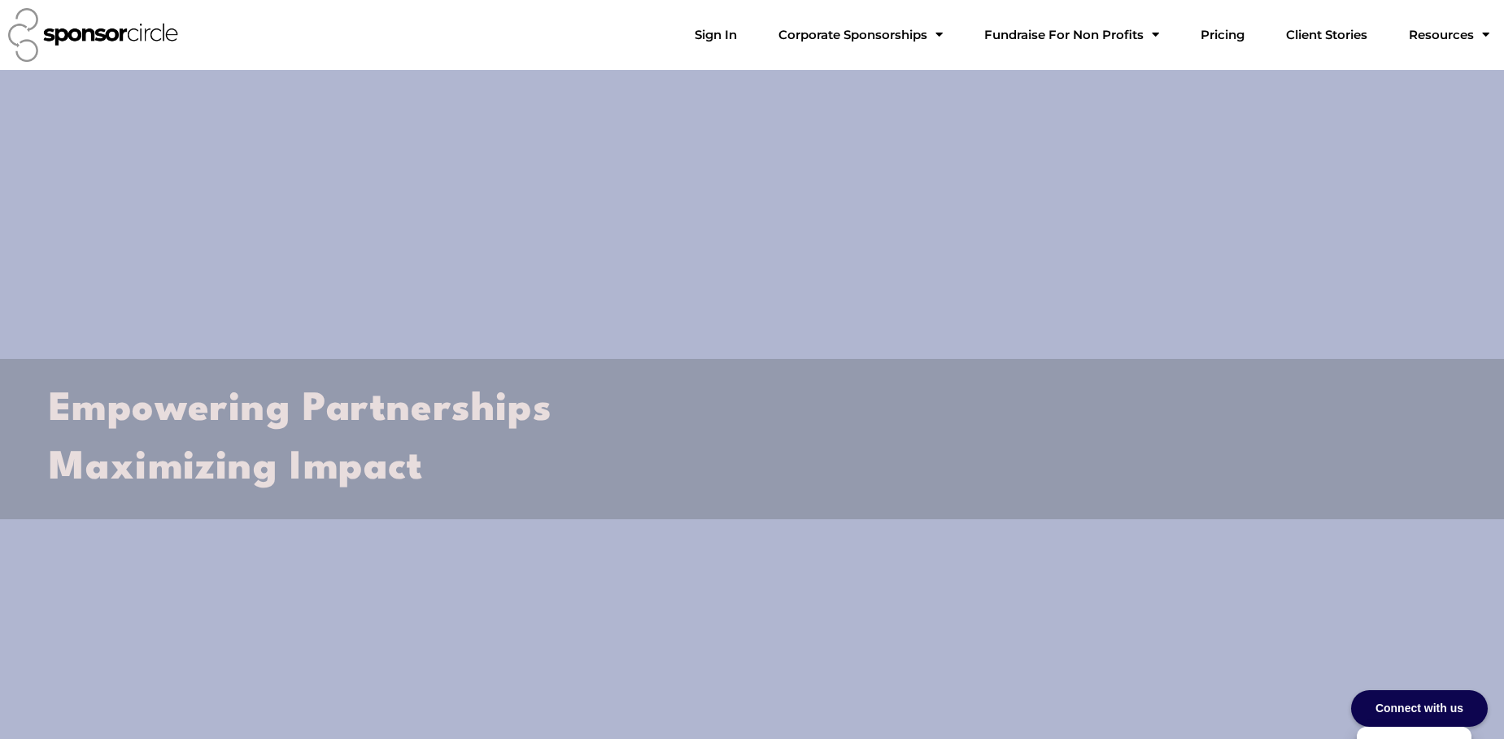
scroll to position [7, 0]
